Goal: Find specific page/section: Find specific page/section

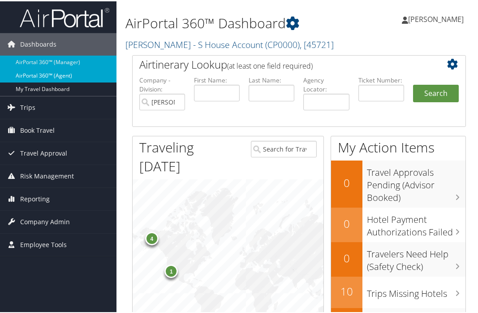
click at [37, 74] on link "AirPortal 360™ (Agent)" at bounding box center [58, 74] width 117 height 13
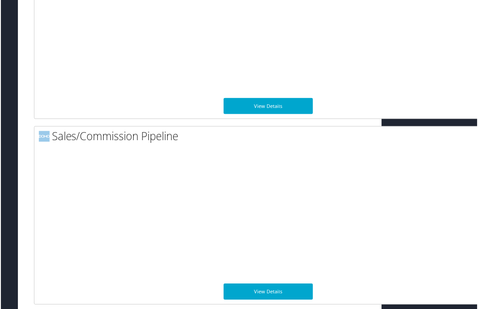
scroll to position [931, 123]
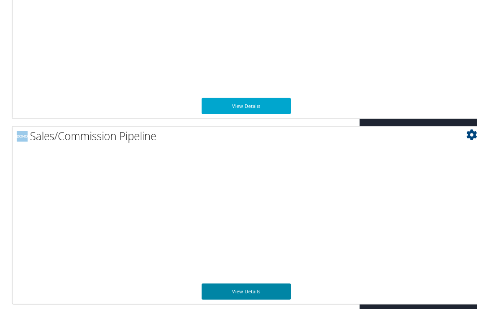
click at [250, 287] on link "View Details" at bounding box center [247, 293] width 90 height 16
